Goal: Task Accomplishment & Management: Manage account settings

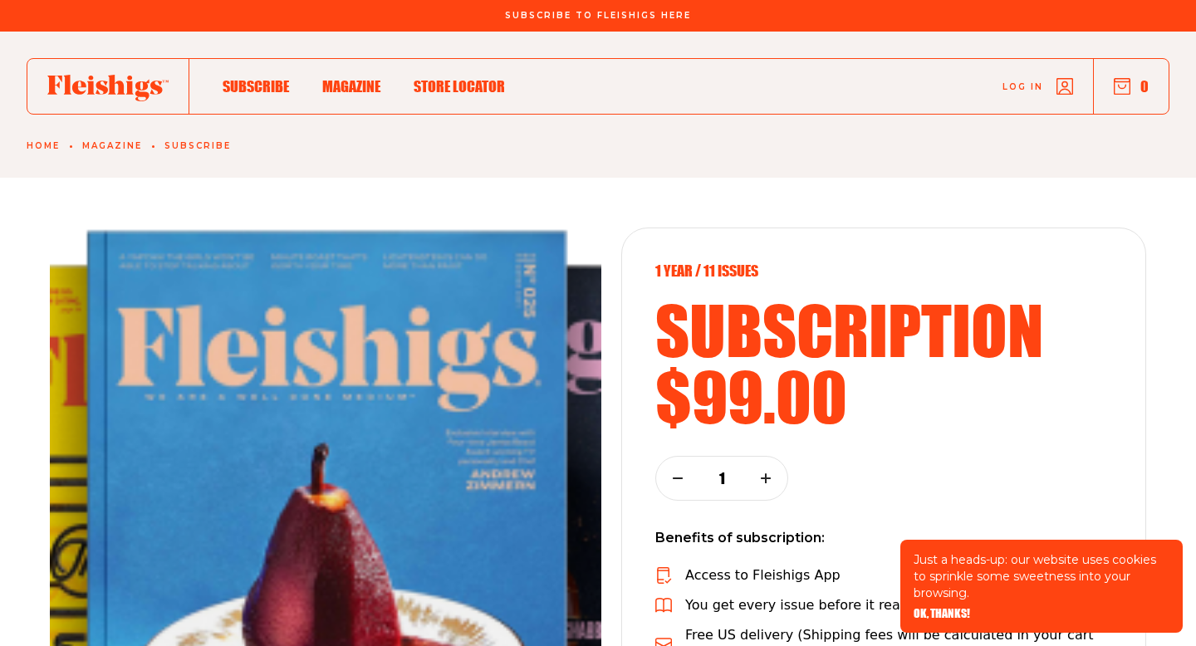
click at [1010, 81] on span "Log in" at bounding box center [1022, 74] width 41 height 12
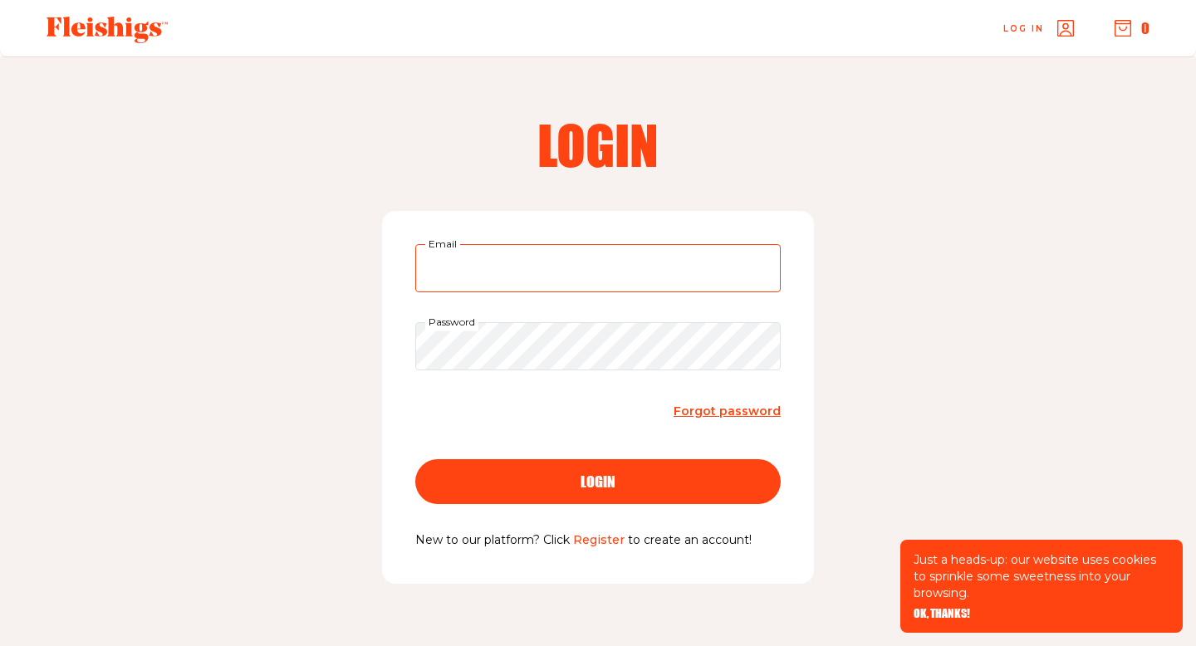
click at [571, 282] on input "Email" at bounding box center [597, 268] width 365 height 48
type input "gabiriffkin@gmail.com"
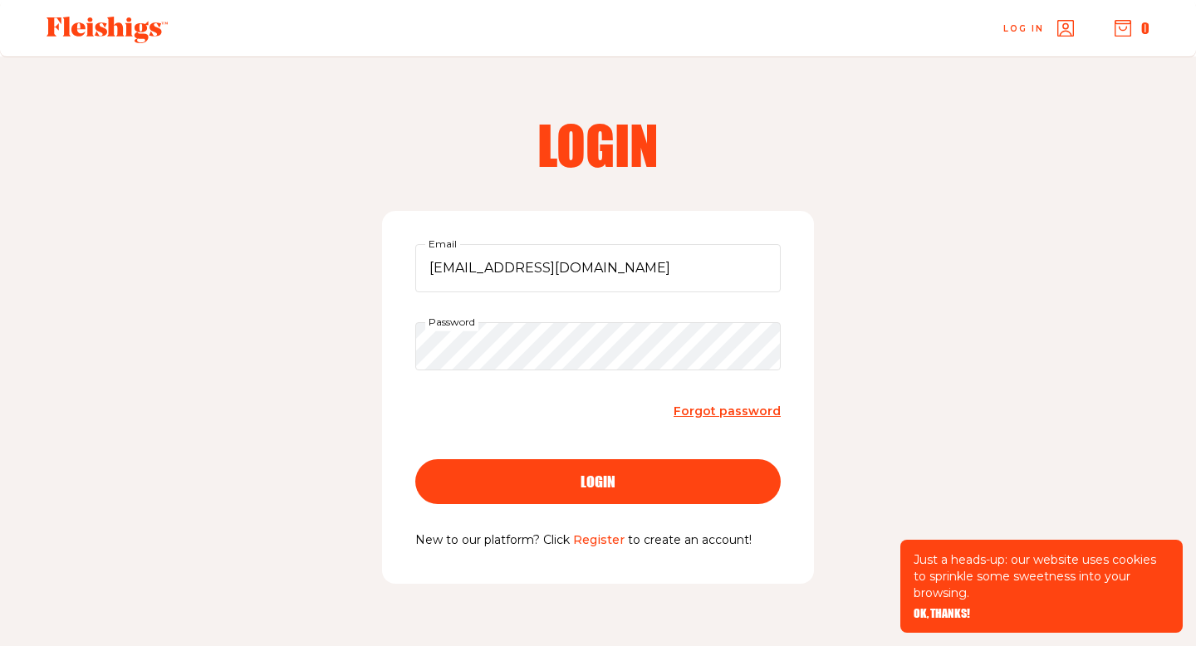
click at [579, 491] on button "login" at bounding box center [597, 481] width 365 height 45
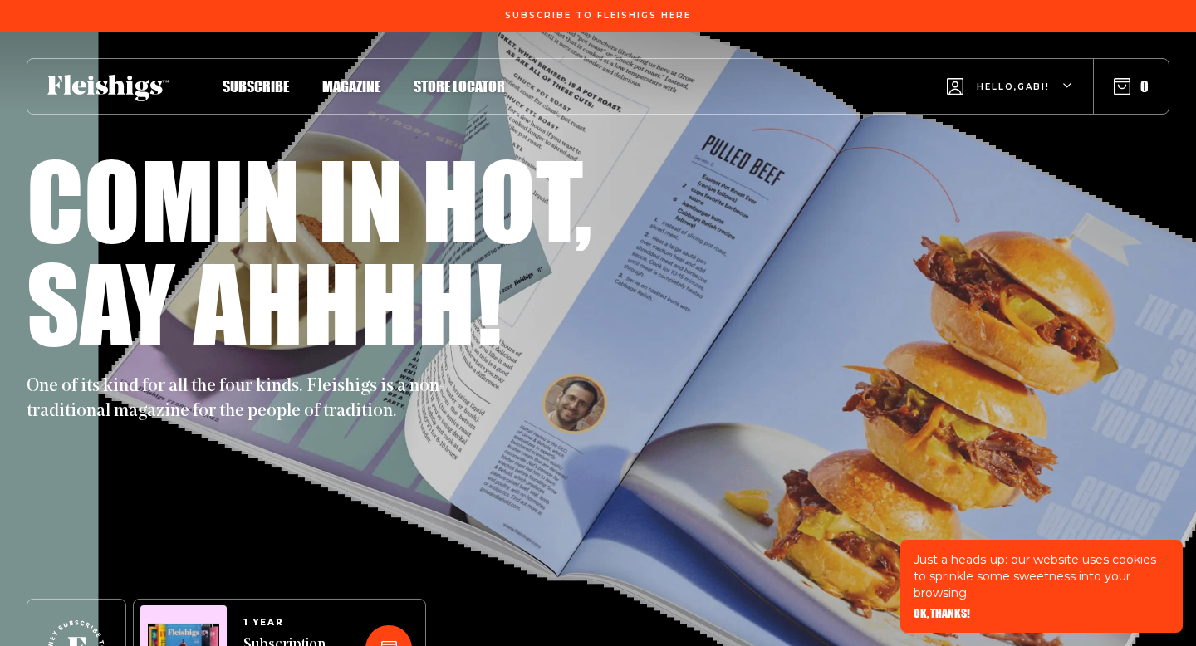
click at [1037, 59] on div "Hello, [PERSON_NAME] !" at bounding box center [1010, 87] width 126 height 66
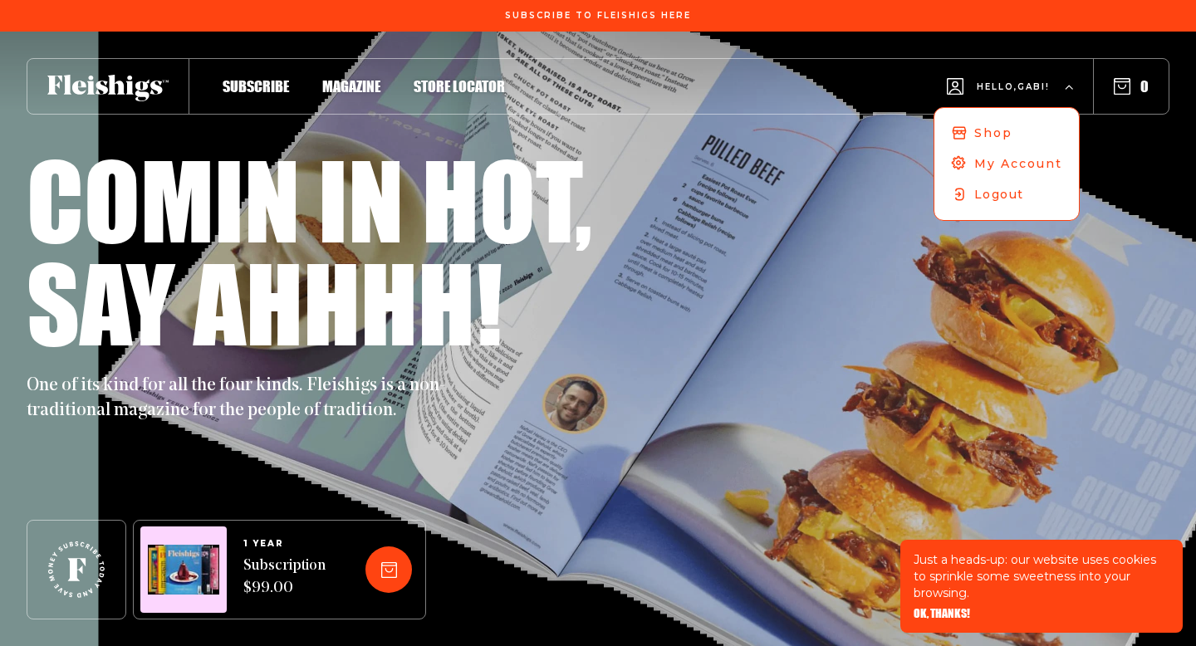
click at [1037, 66] on div "Hello, [PERSON_NAME] ! Shop My Account Logout" at bounding box center [1010, 87] width 126 height 66
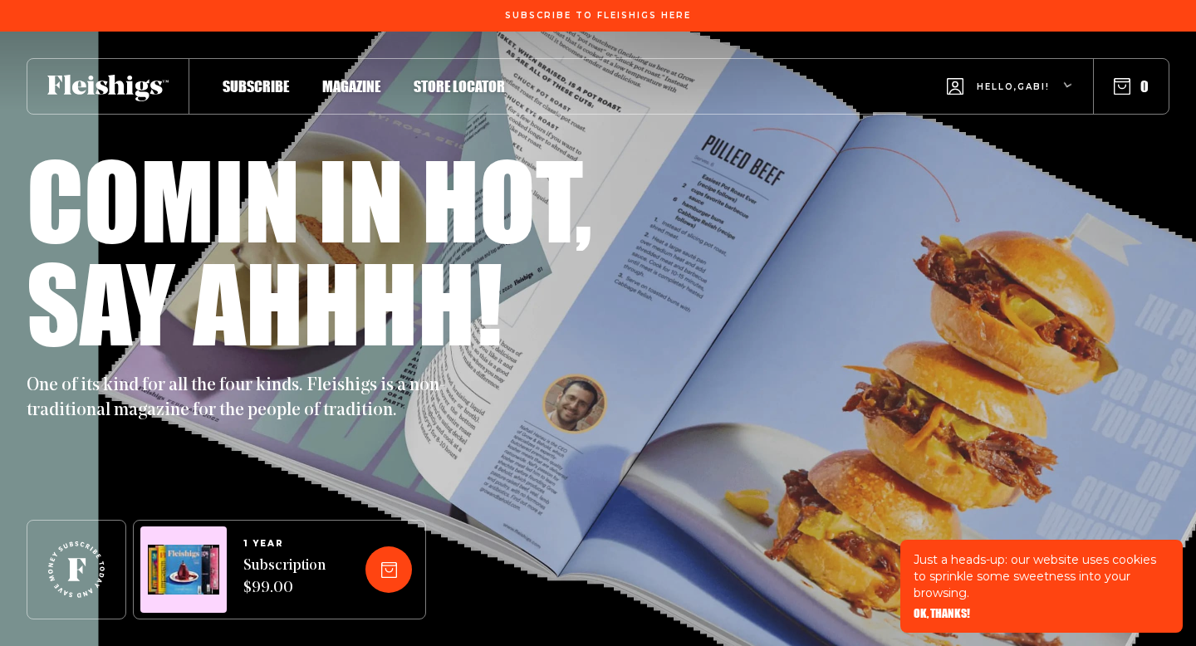
click at [1037, 66] on div "Hello, [PERSON_NAME] !" at bounding box center [1010, 87] width 126 height 66
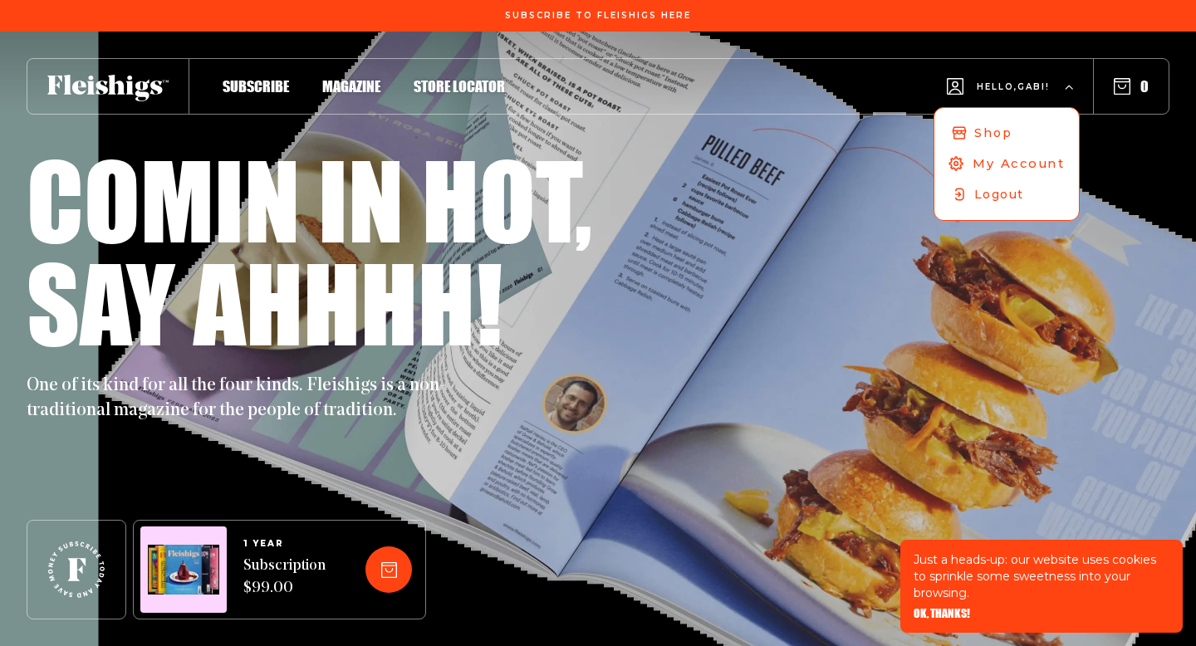
click at [994, 158] on span "My Account" at bounding box center [1019, 163] width 92 height 18
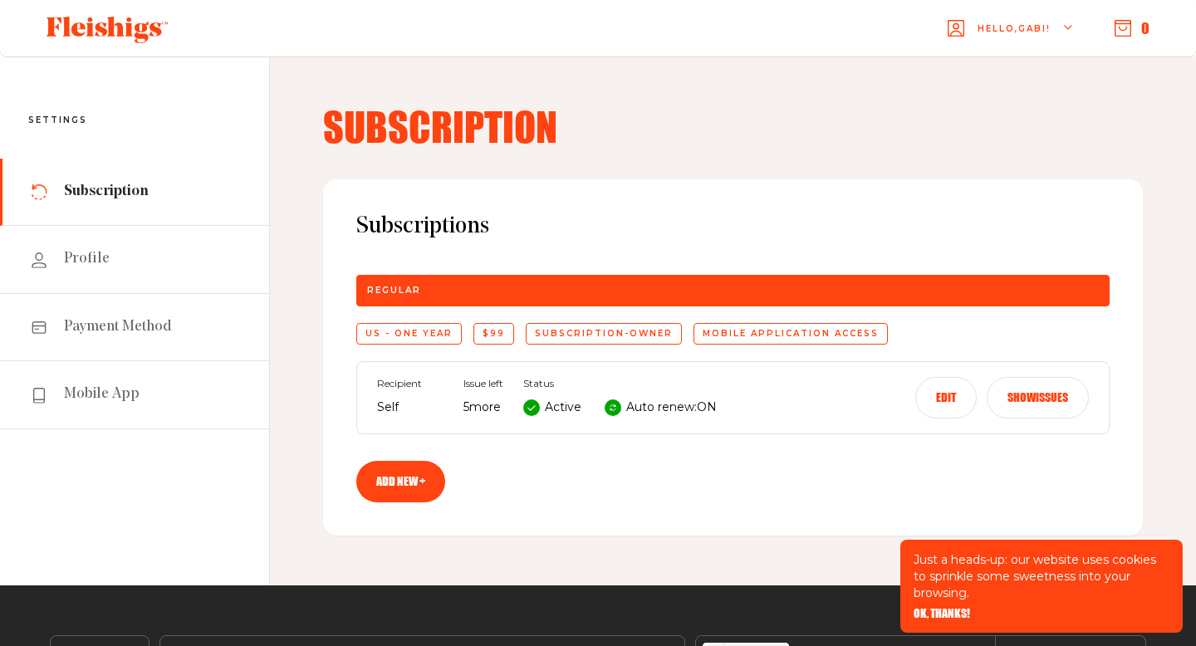
click at [942, 385] on button "Edit" at bounding box center [945, 398] width 61 height 42
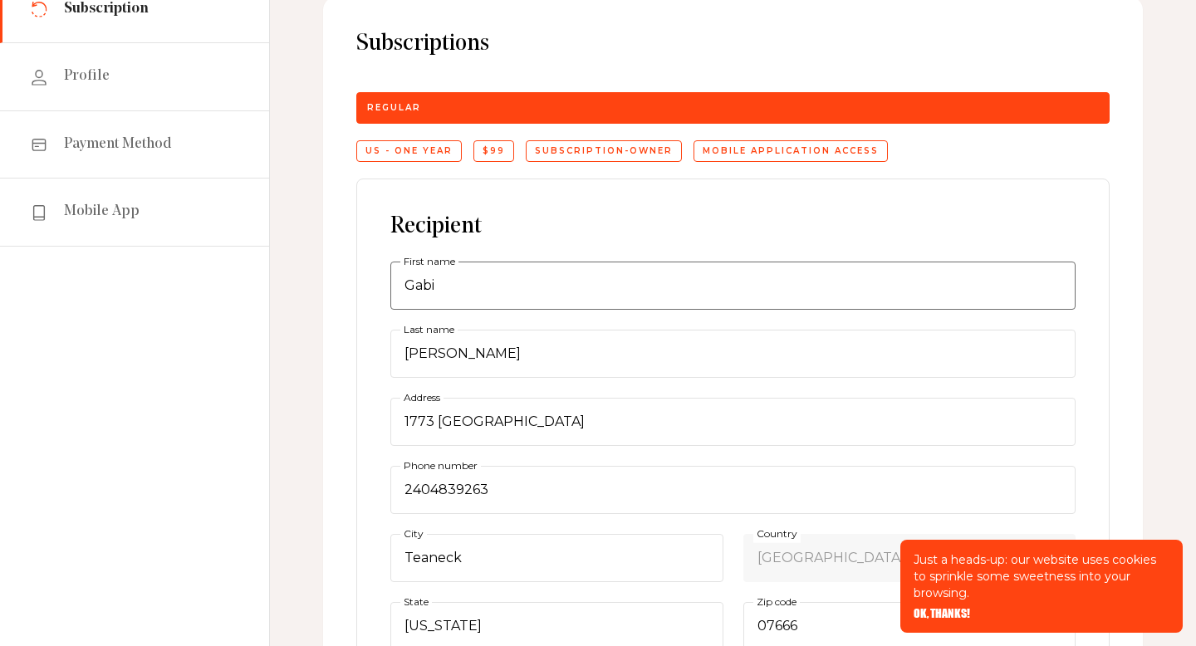
scroll to position [210, 0]
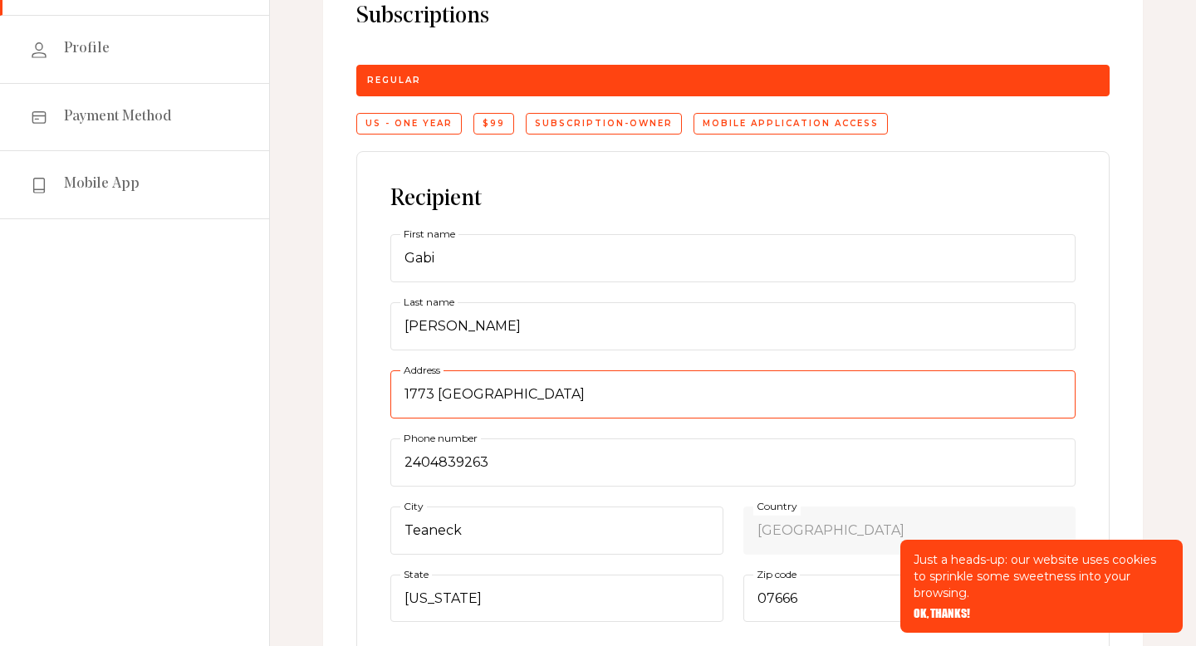
drag, startPoint x: 558, startPoint y: 390, endPoint x: 297, endPoint y: 381, distance: 261.0
click at [297, 381] on div "Subscription Subscriptions Regular US - One Year $99 subscription-owner Mobile …" at bounding box center [733, 496] width 926 height 1301
type input "740 W End Ave"
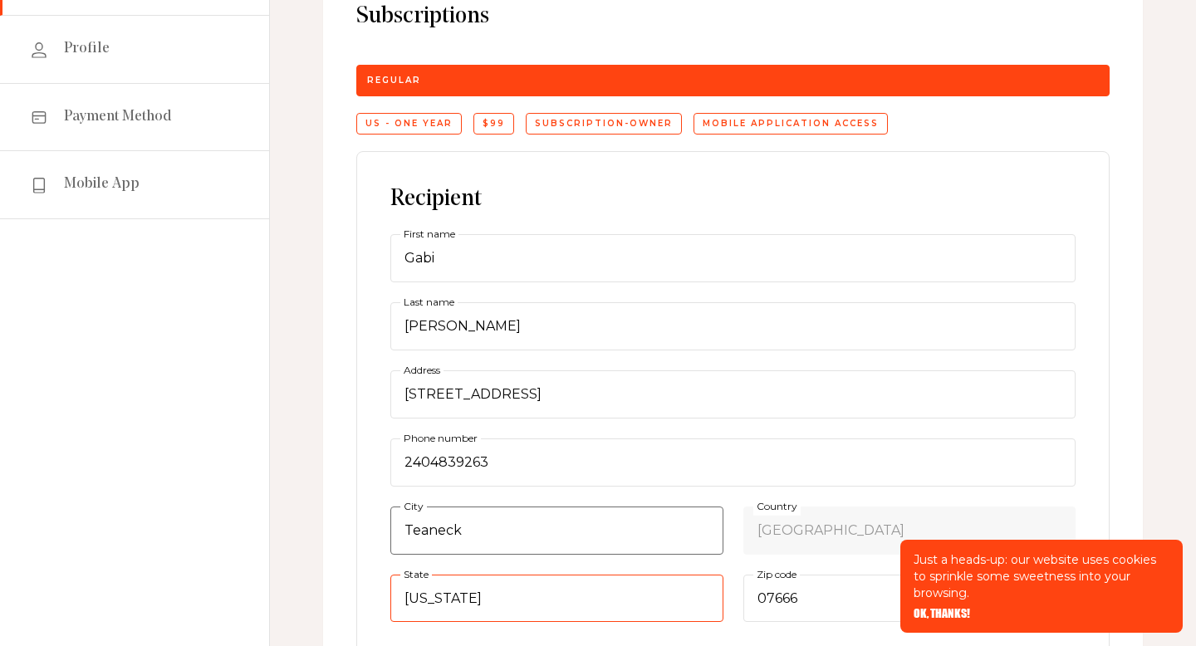
select select "New York"
drag, startPoint x: 535, startPoint y: 541, endPoint x: 321, endPoint y: 535, distance: 213.5
click at [321, 535] on div "Subscription Subscriptions Regular US - One Year $99 subscription-owner Mobile …" at bounding box center [733, 496] width 926 height 1301
type input "New York"
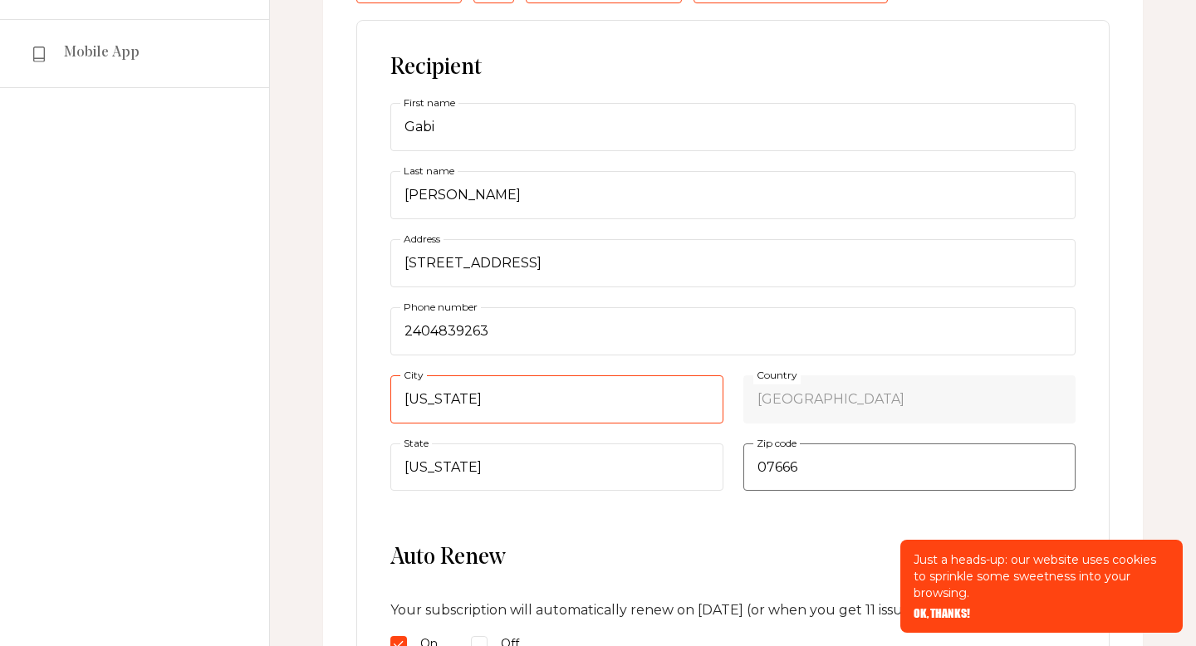
scroll to position [350, 0]
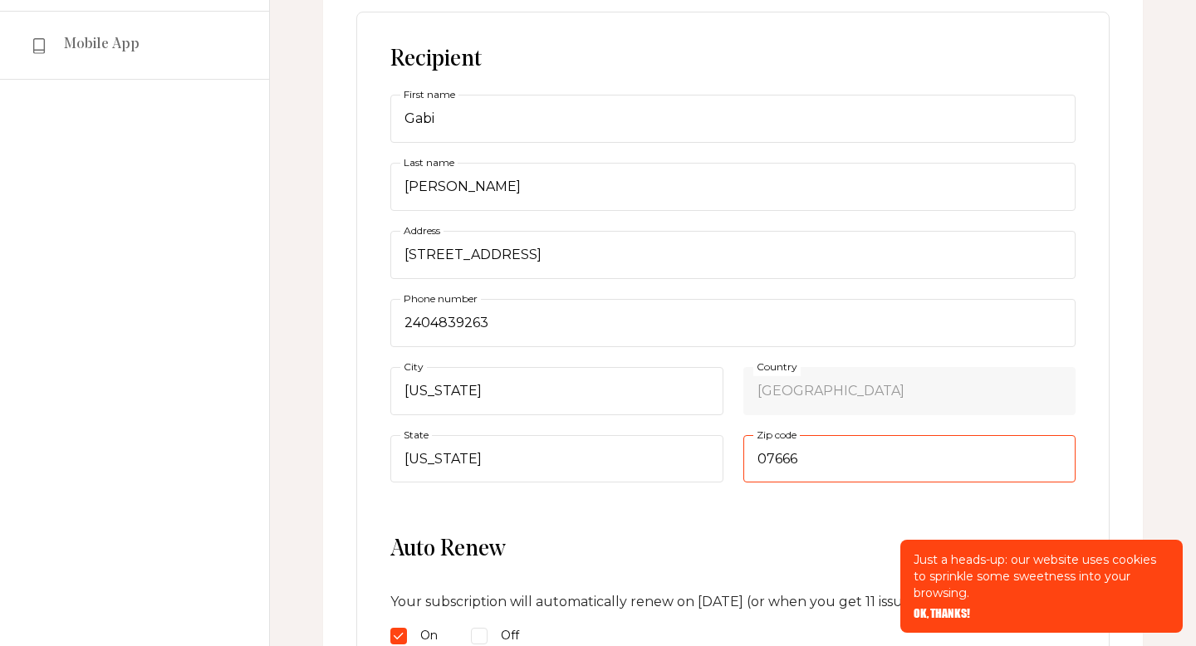
click at [808, 462] on input "07666" at bounding box center [909, 459] width 333 height 48
type input "10025"
click at [934, 608] on span "OK, THANKS!" at bounding box center [942, 602] width 56 height 12
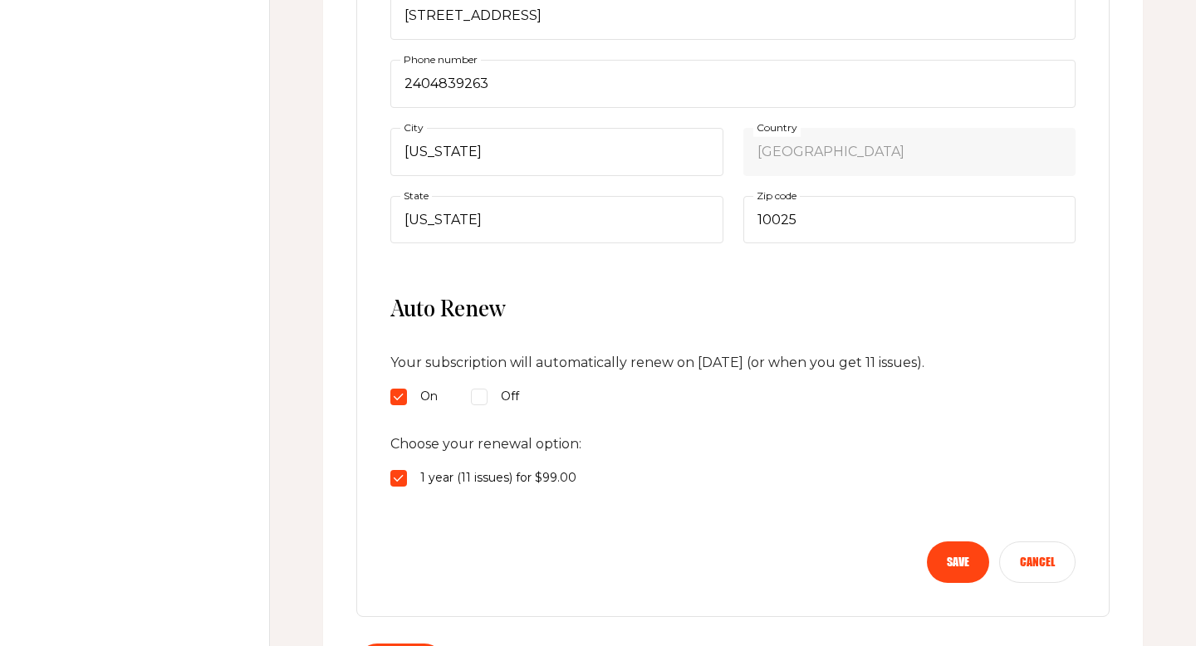
click at [969, 563] on button "Save" at bounding box center [958, 563] width 62 height 42
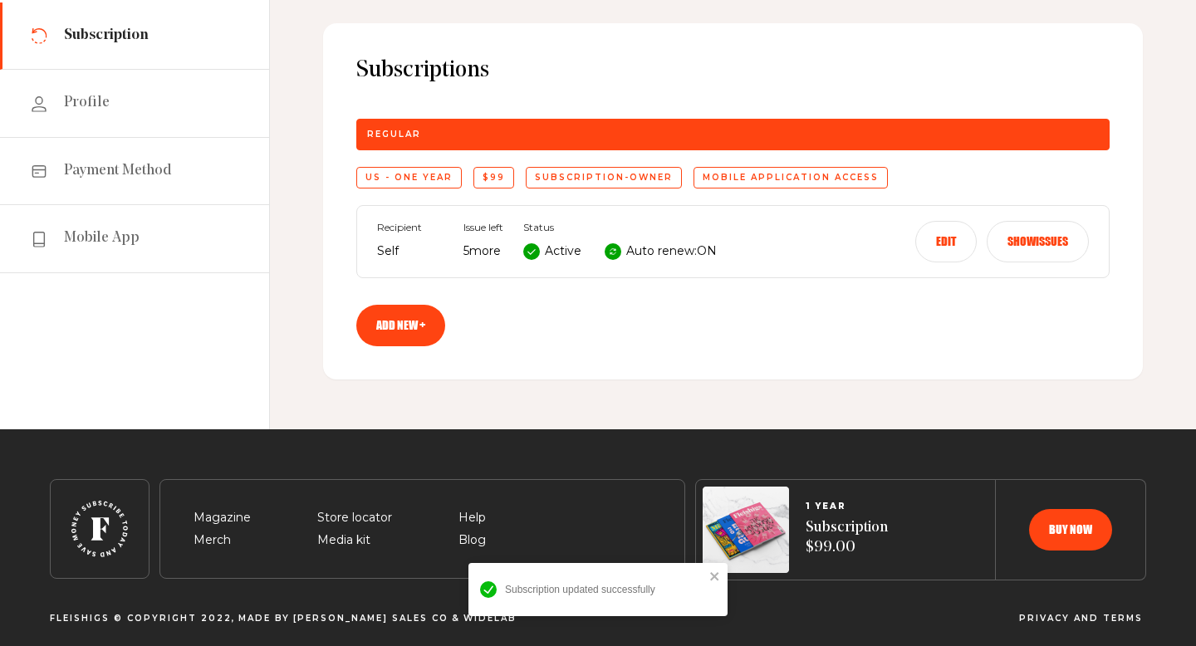
scroll to position [149, 0]
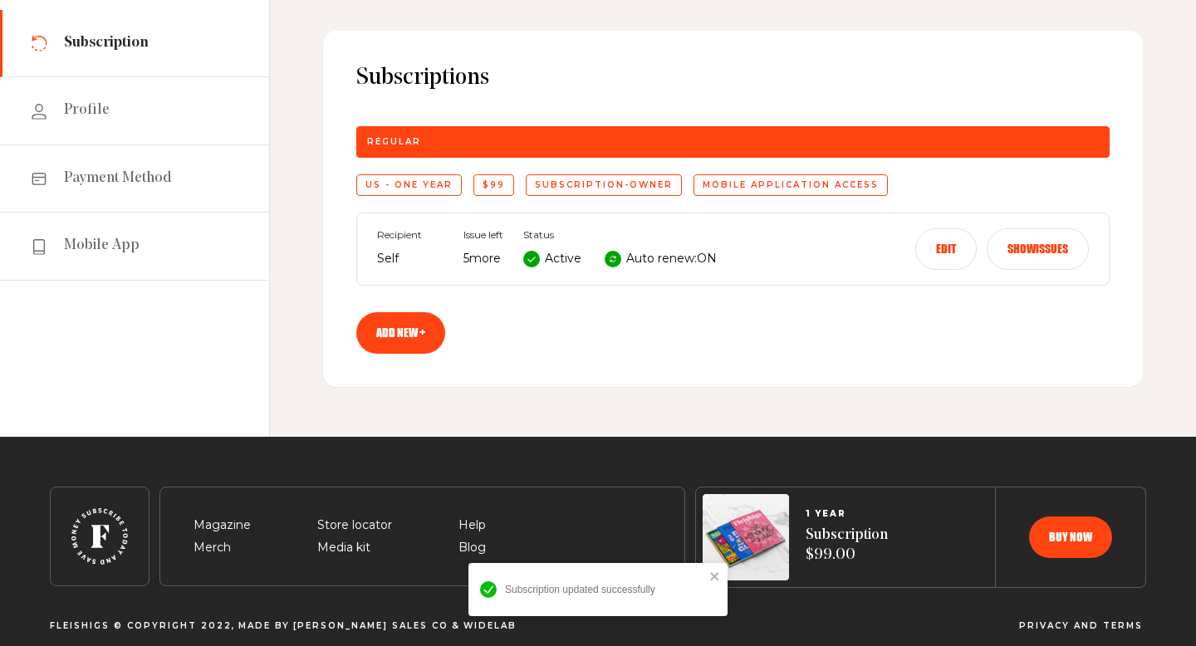
click at [948, 252] on button "Edit" at bounding box center [945, 249] width 61 height 42
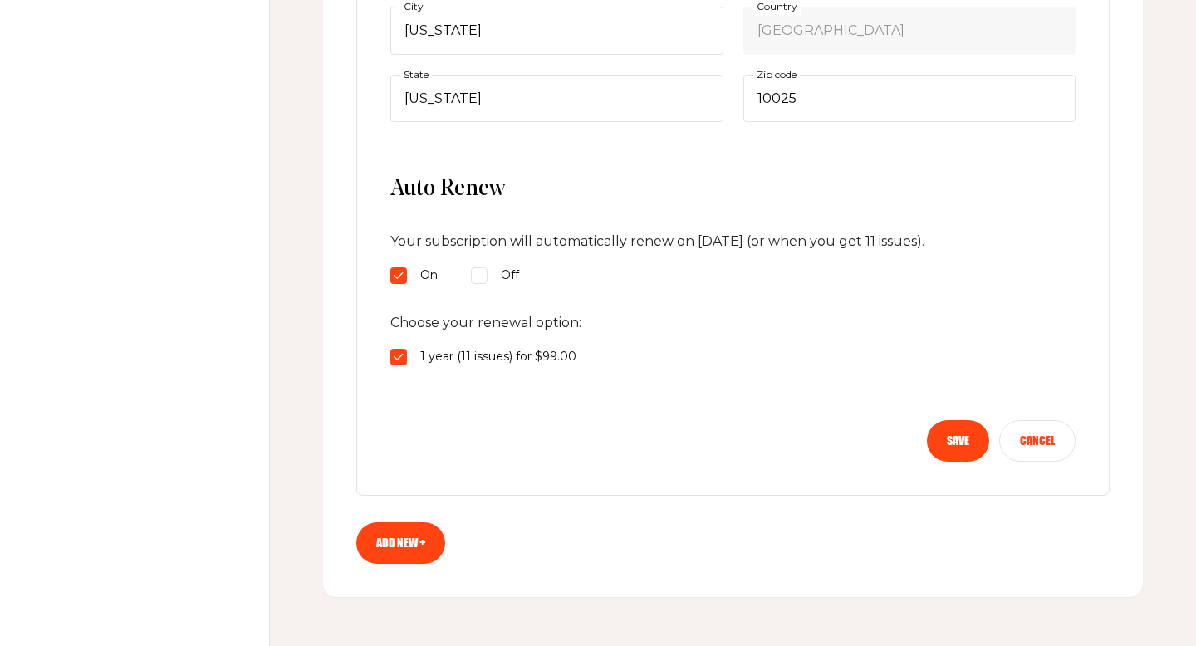
click at [962, 448] on button "Save" at bounding box center [958, 441] width 62 height 42
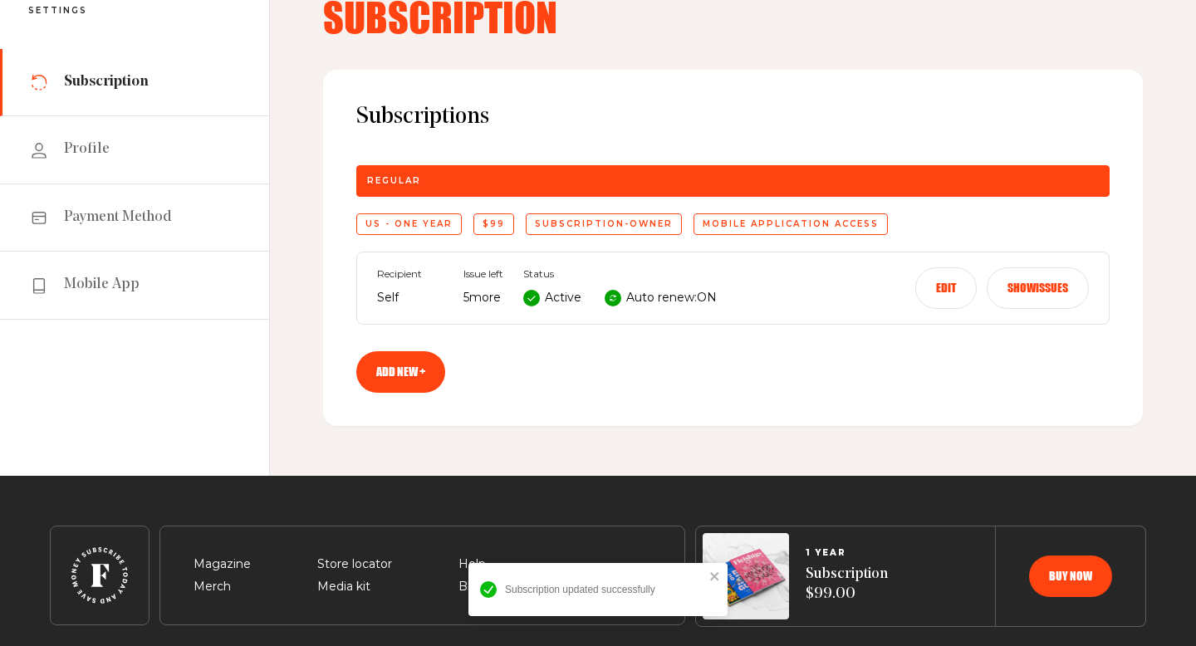
scroll to position [103, 0]
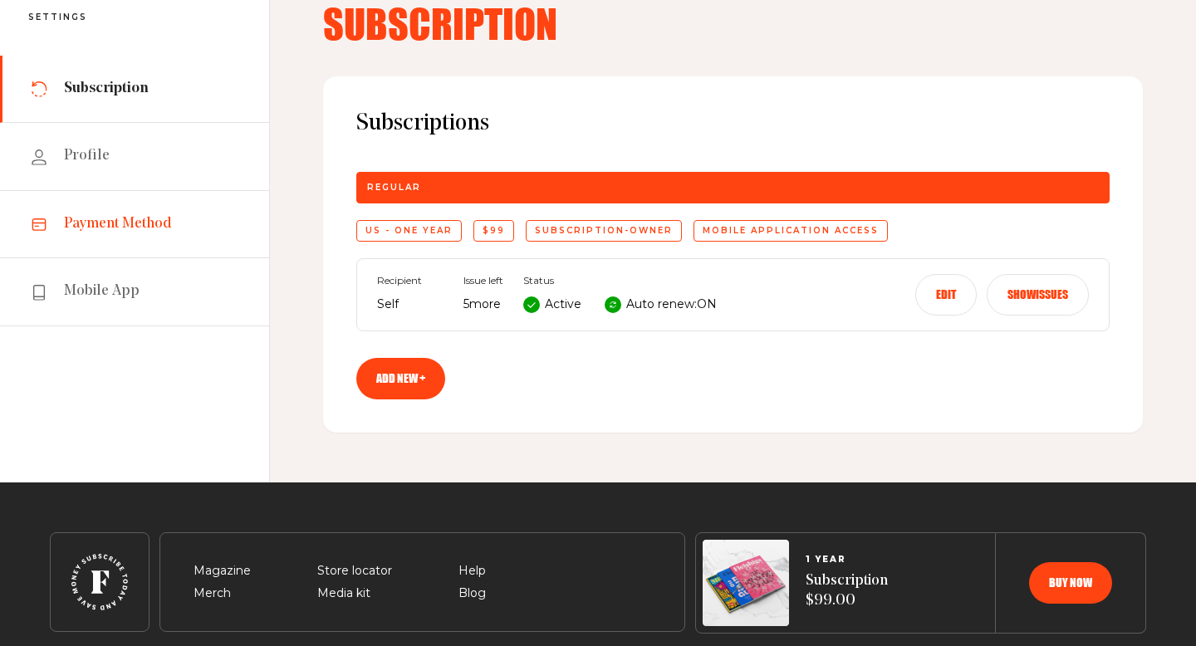
click at [191, 207] on link "Payment Method" at bounding box center [134, 224] width 269 height 67
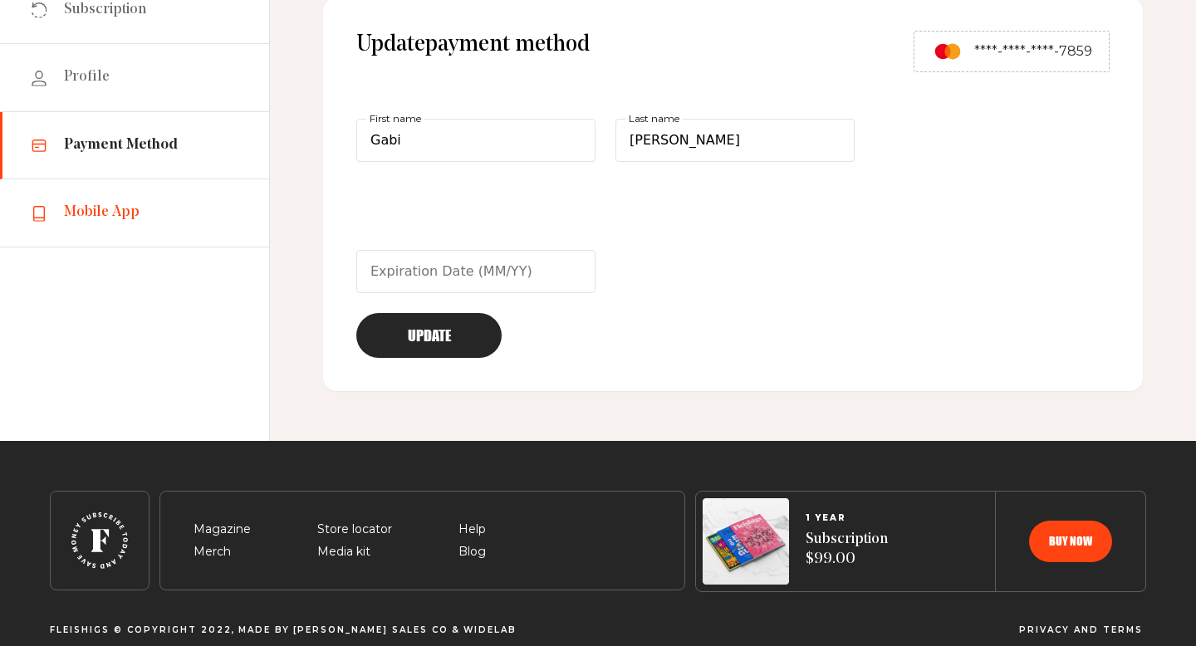
scroll to position [180, 0]
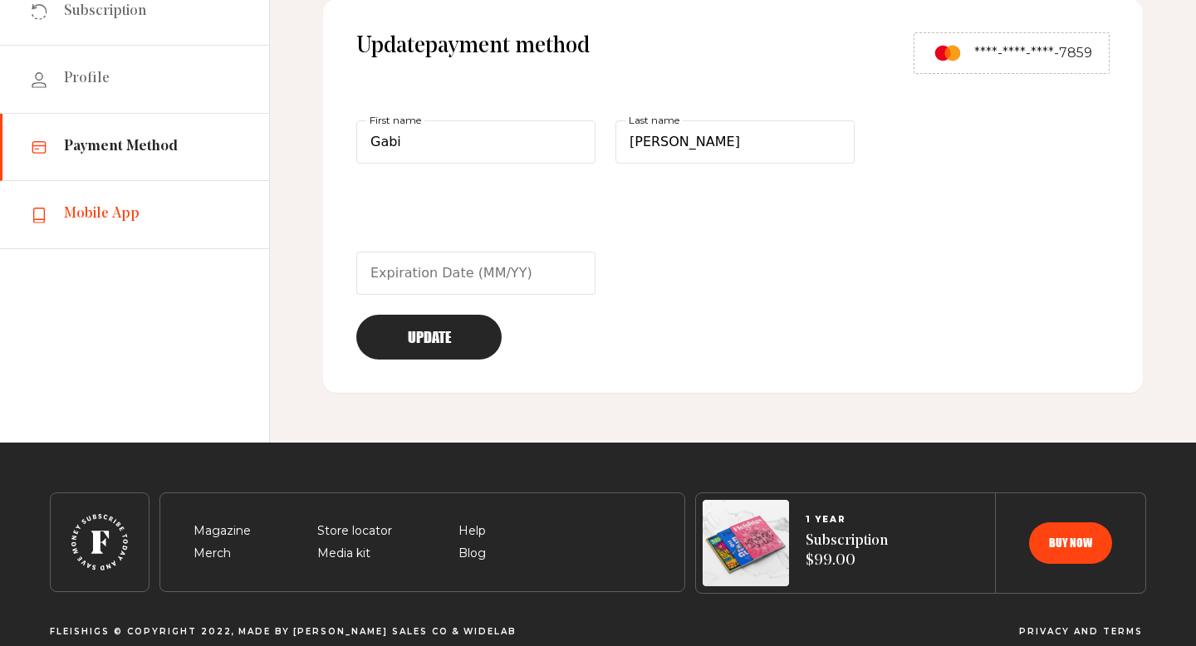
click at [227, 181] on link "Mobile App" at bounding box center [134, 214] width 269 height 67
